Goal: Communication & Community: Answer question/provide support

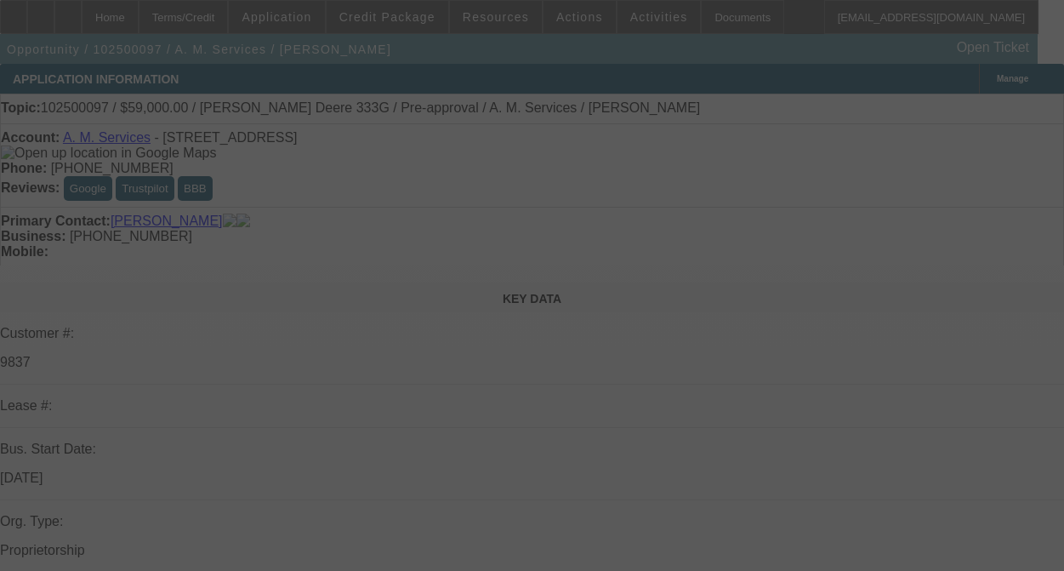
click at [964, 253] on div at bounding box center [532, 285] width 1064 height 571
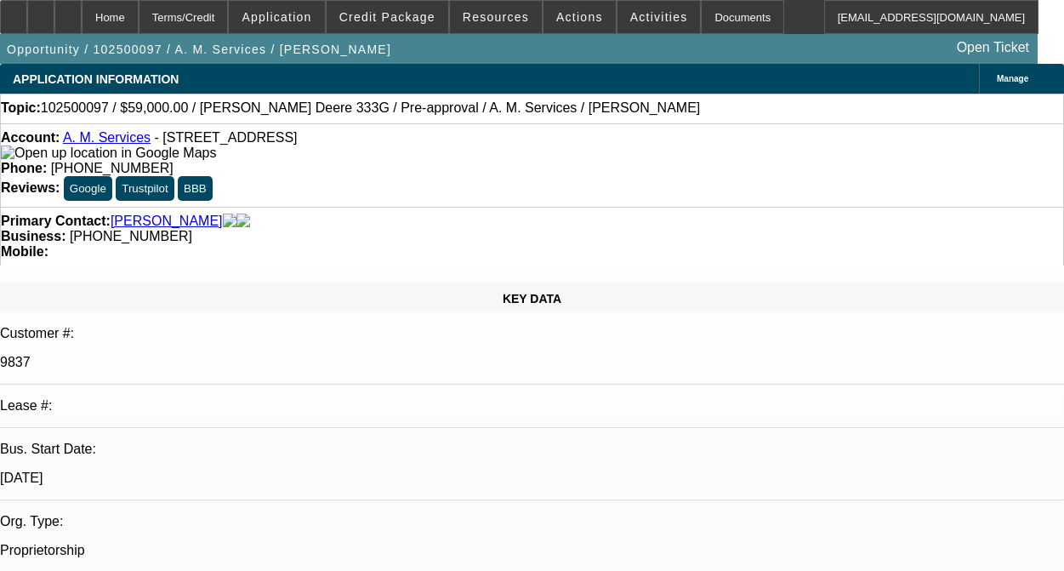
select select "0"
select select "2"
select select "0.1"
select select "4"
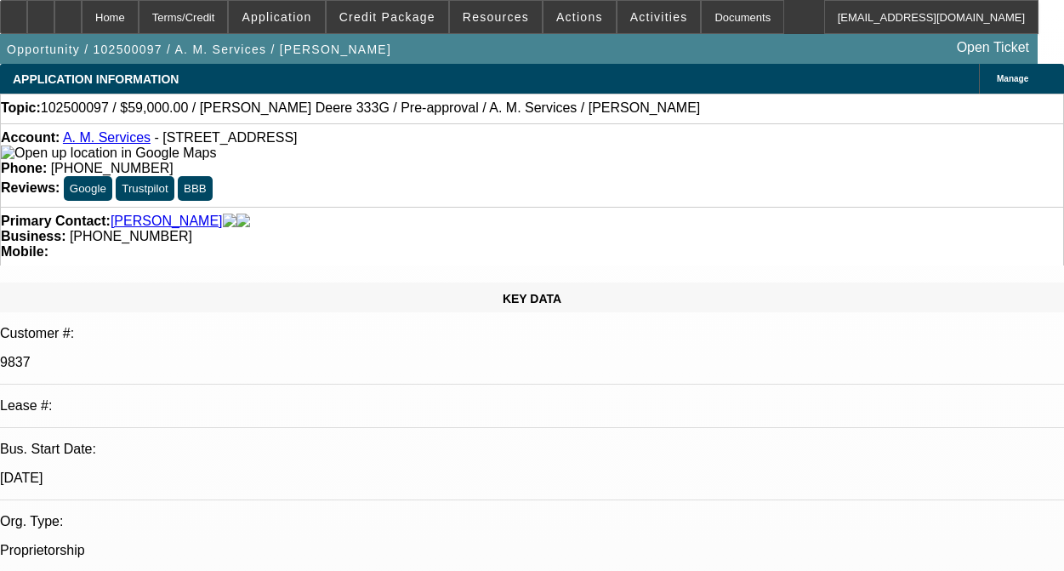
radio input "true"
type textarea "THIS IS A SOLD LEASE I DONT HAVE HISTORY WITH THIS ACCOUNT"
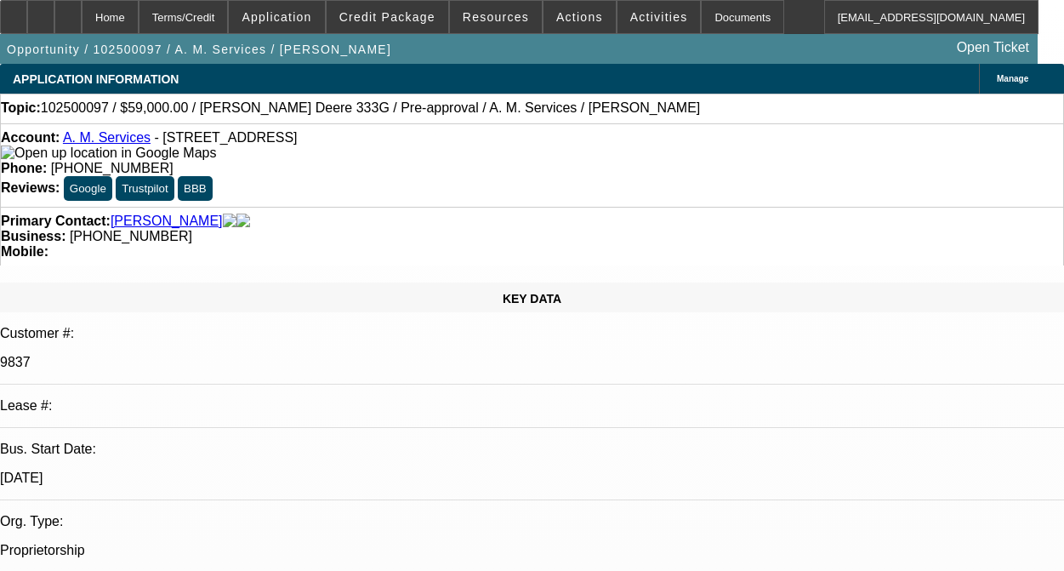
radio input "true"
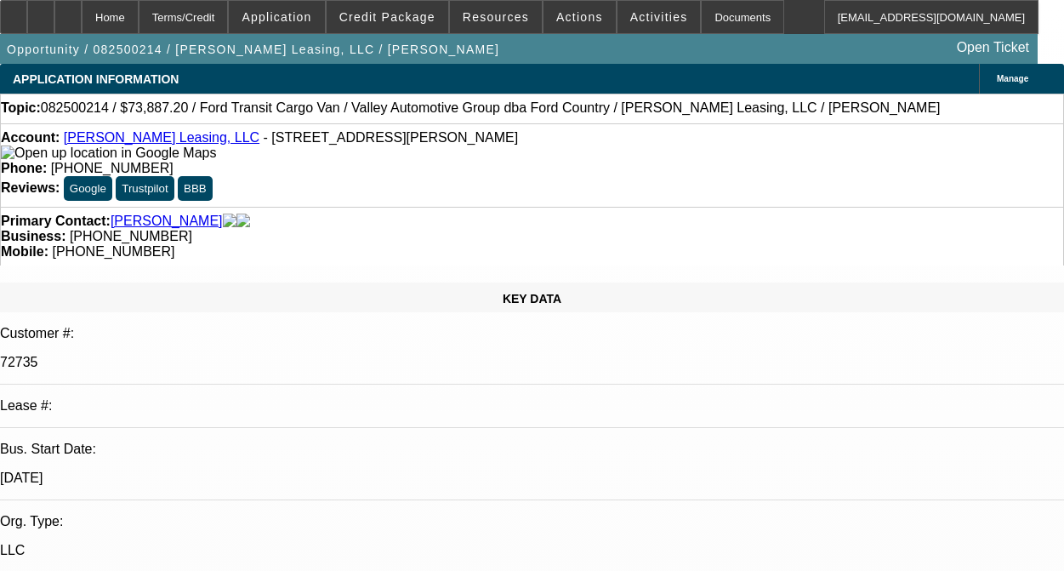
select select "0"
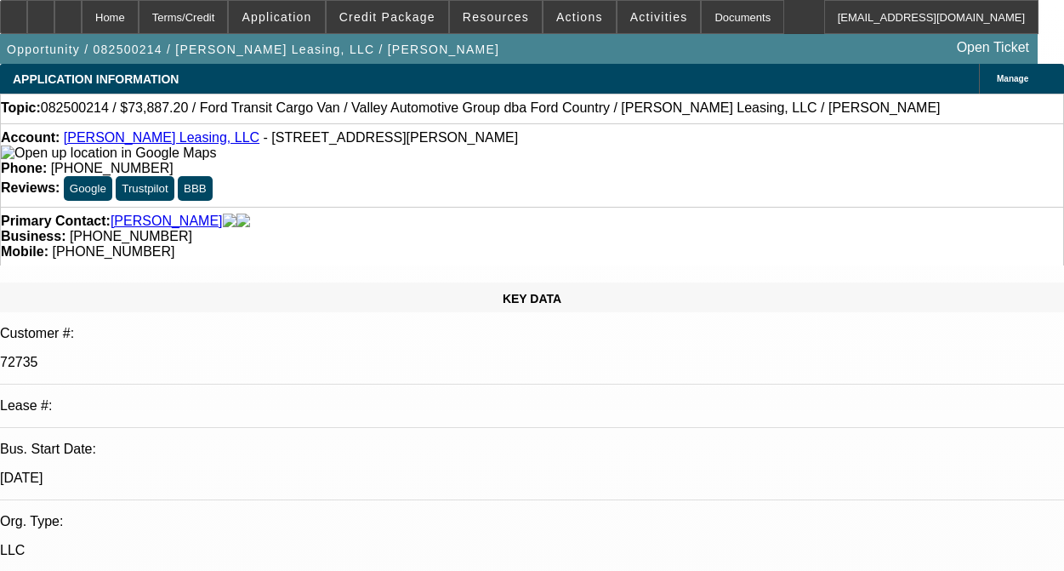
select select "0"
select select "1"
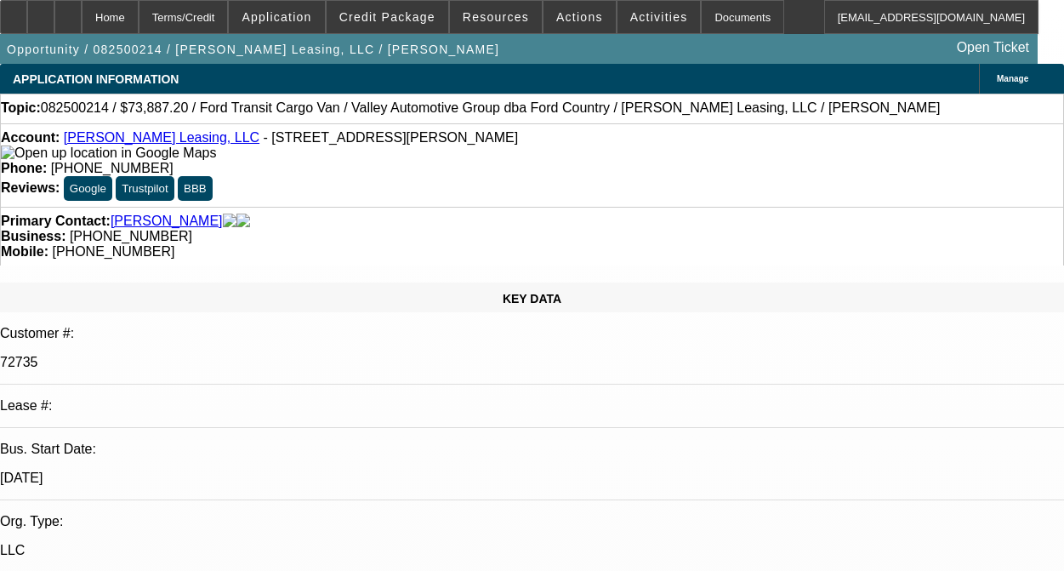
select select "3"
select select "6"
select select "1"
select select "2"
select select "6"
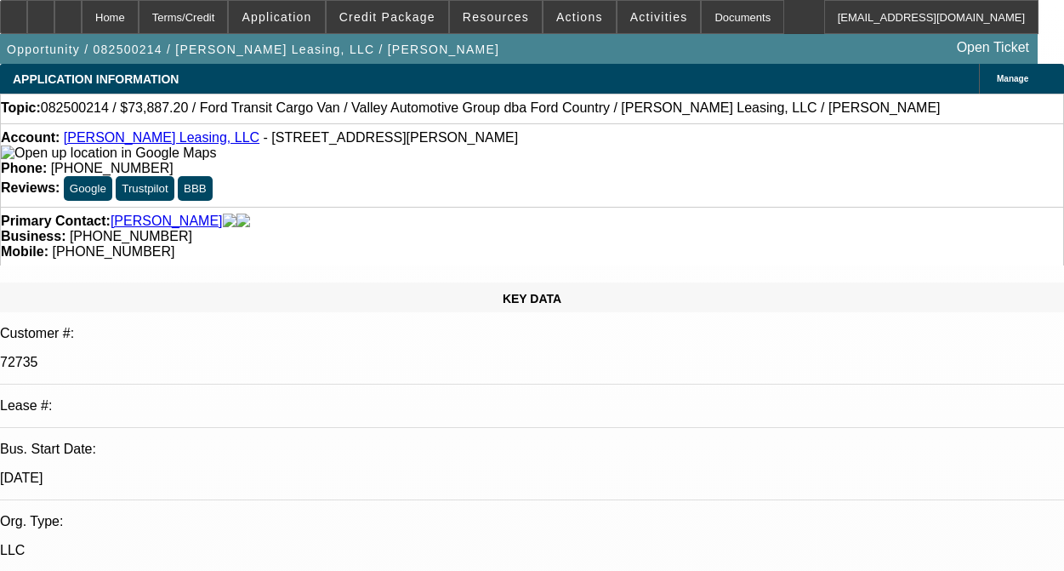
select select "1"
select select "2"
select select "6"
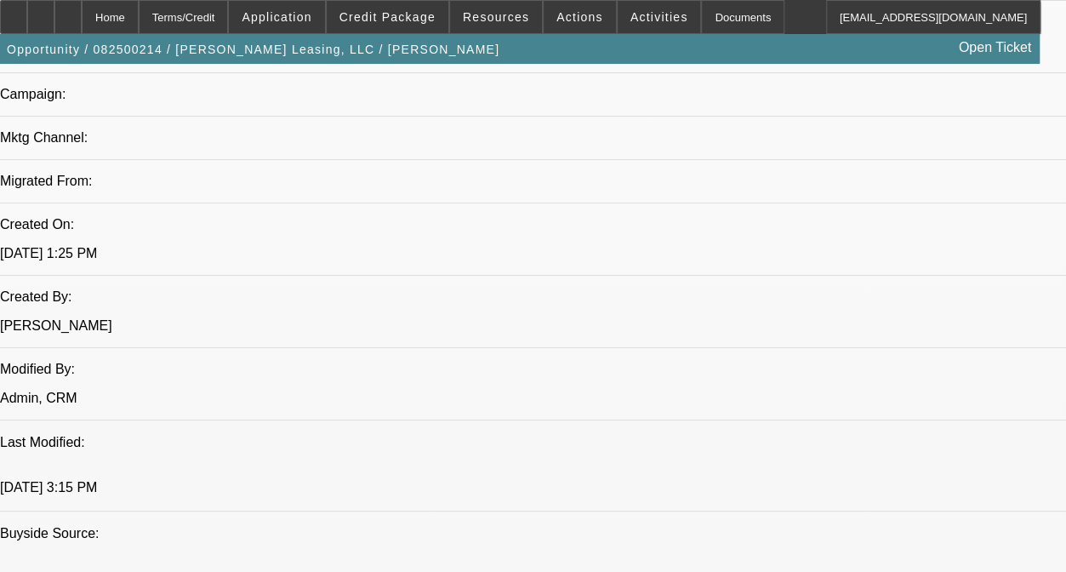
scroll to position [1276, 0]
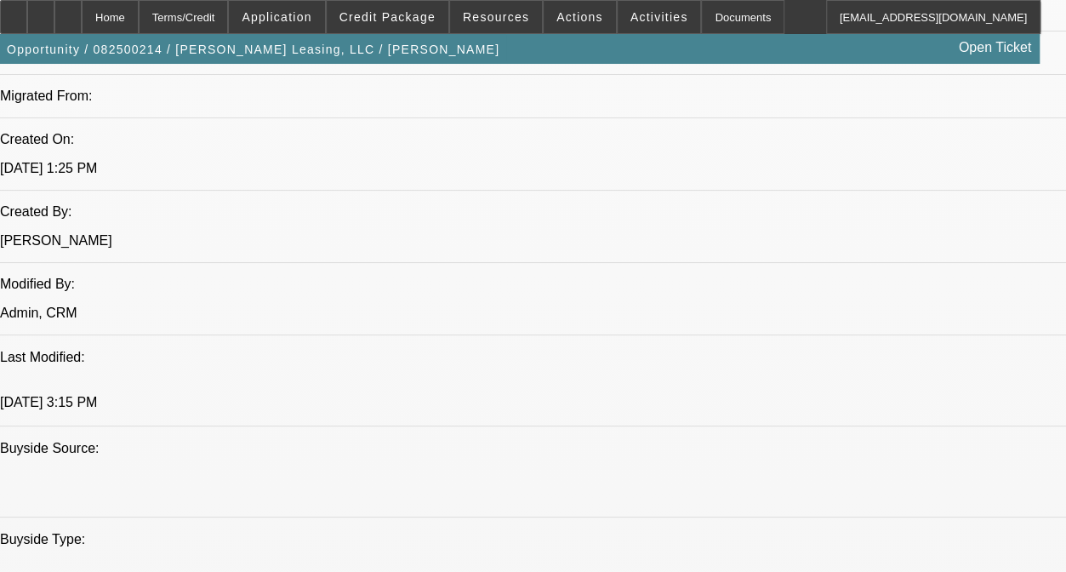
drag, startPoint x: 328, startPoint y: 259, endPoint x: 639, endPoint y: 358, distance: 325.7
copy span "-12 THRU -17 CONRTACTS ARE ALL ON ONGOING ACH. -14,-16 AND -17 ARE DISC-SCV DEA…"
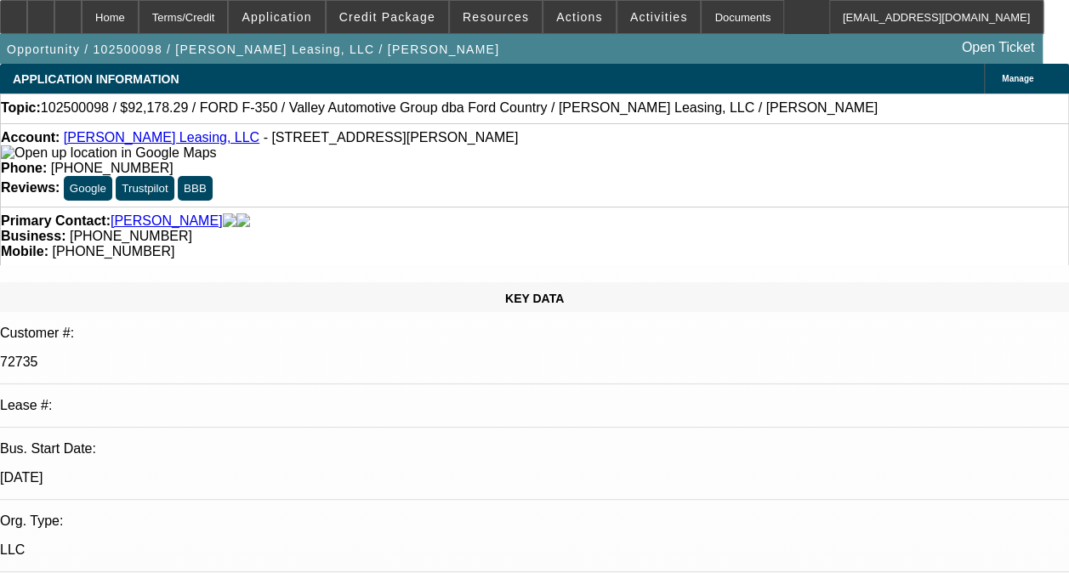
select select "0"
select select "2"
select select "0"
select select "6"
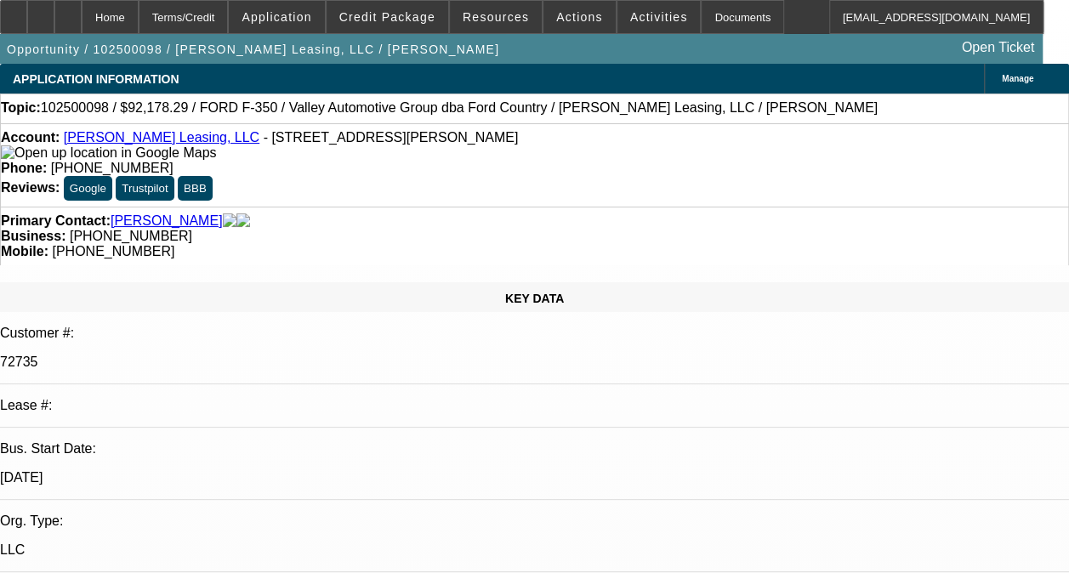
paste textarea "-12 THRU -17 CONRTACTS ARE ALL ON ONGOING ACH. -14,-16 AND -17 ARE DISC-SCV DEA…"
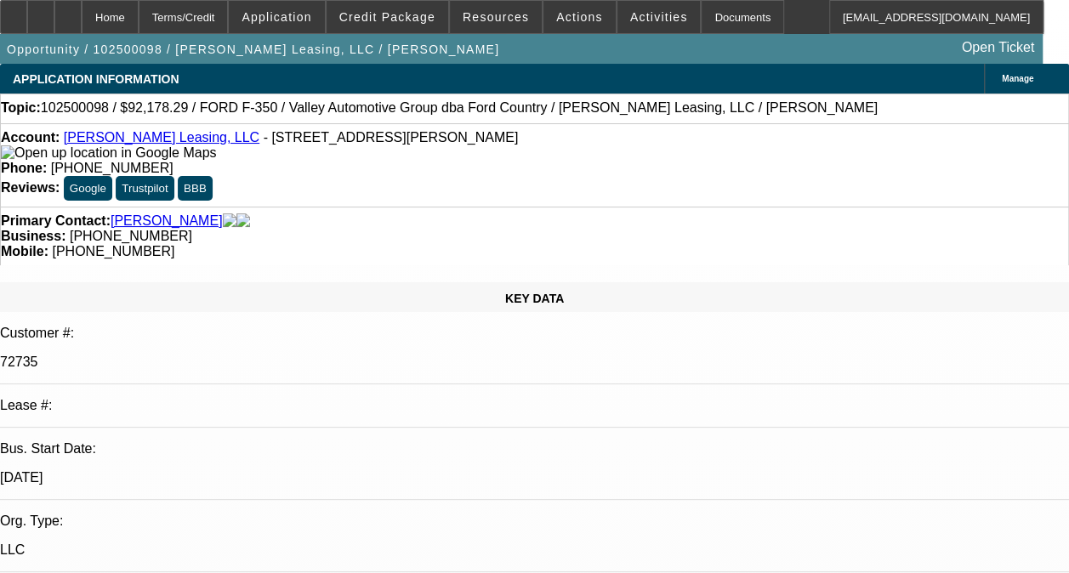
drag, startPoint x: 754, startPoint y: 297, endPoint x: 762, endPoint y: 301, distance: 8.8
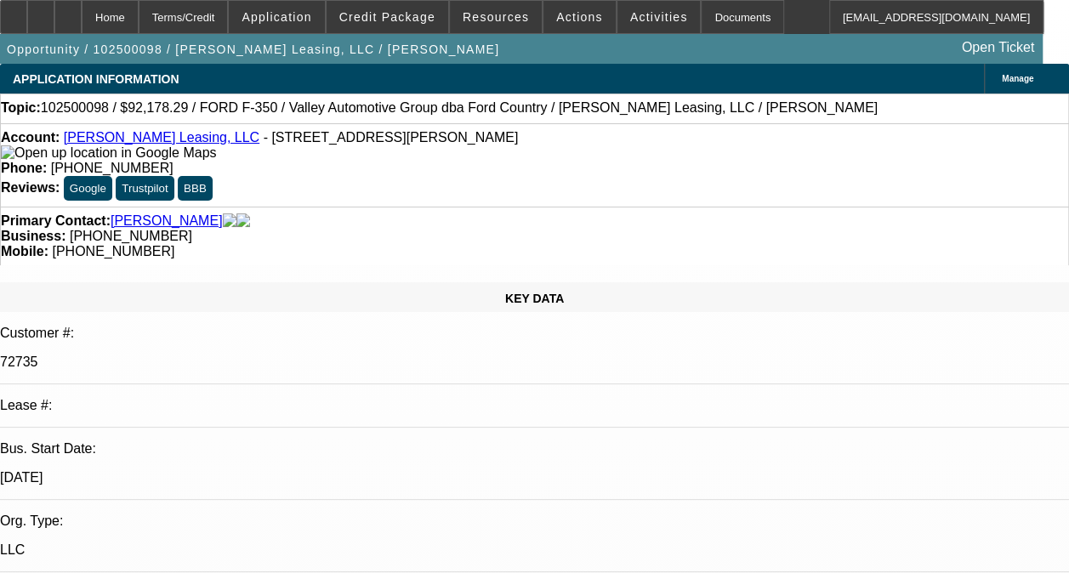
drag, startPoint x: 953, startPoint y: 318, endPoint x: 964, endPoint y: 323, distance: 13.0
drag, startPoint x: 964, startPoint y: 318, endPoint x: 990, endPoint y: 329, distance: 27.8
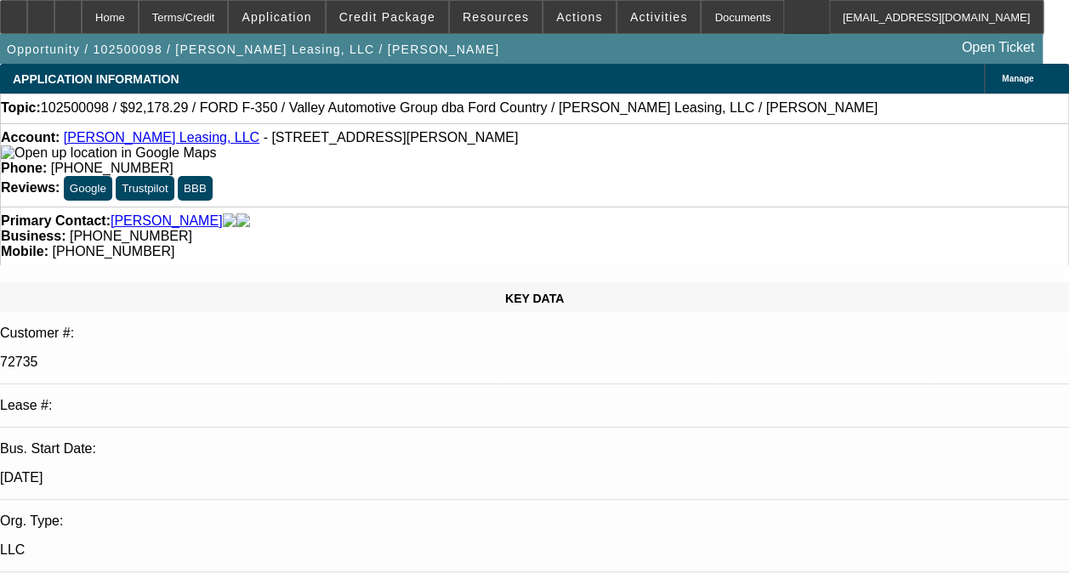
scroll to position [221, 0]
drag, startPoint x: 976, startPoint y: 296, endPoint x: 987, endPoint y: 300, distance: 11.1
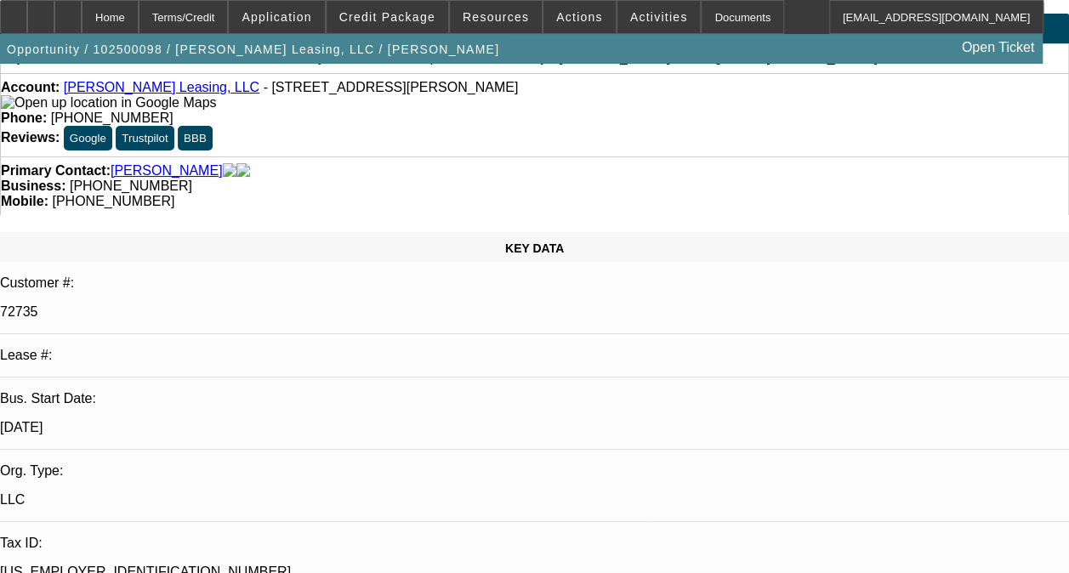
scroll to position [85, 0]
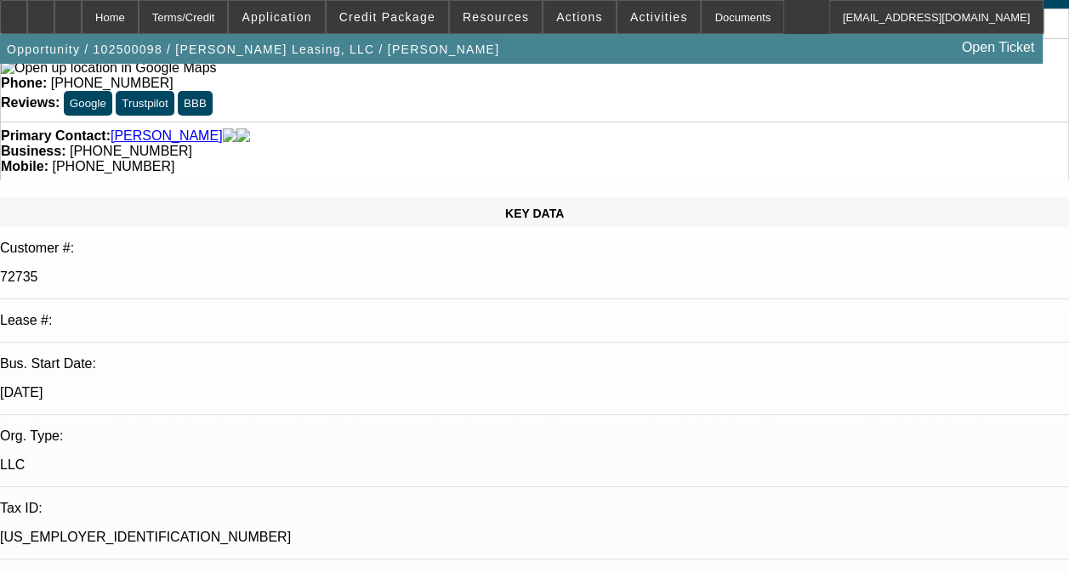
type textarea "-12 THRU -17 CONRTACTS ARE ALL ON ONGOING ACH. -14,-16 AND -17 ARE DISC-SCV DEA…"
drag, startPoint x: 966, startPoint y: 245, endPoint x: 979, endPoint y: 259, distance: 19.3
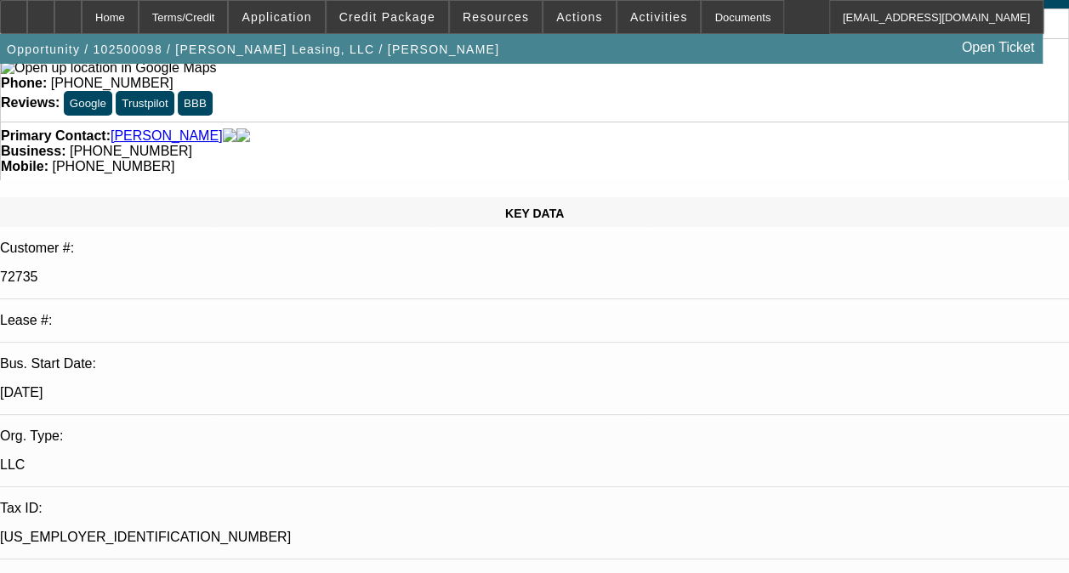
radio input "true"
